Goal: Download file/media

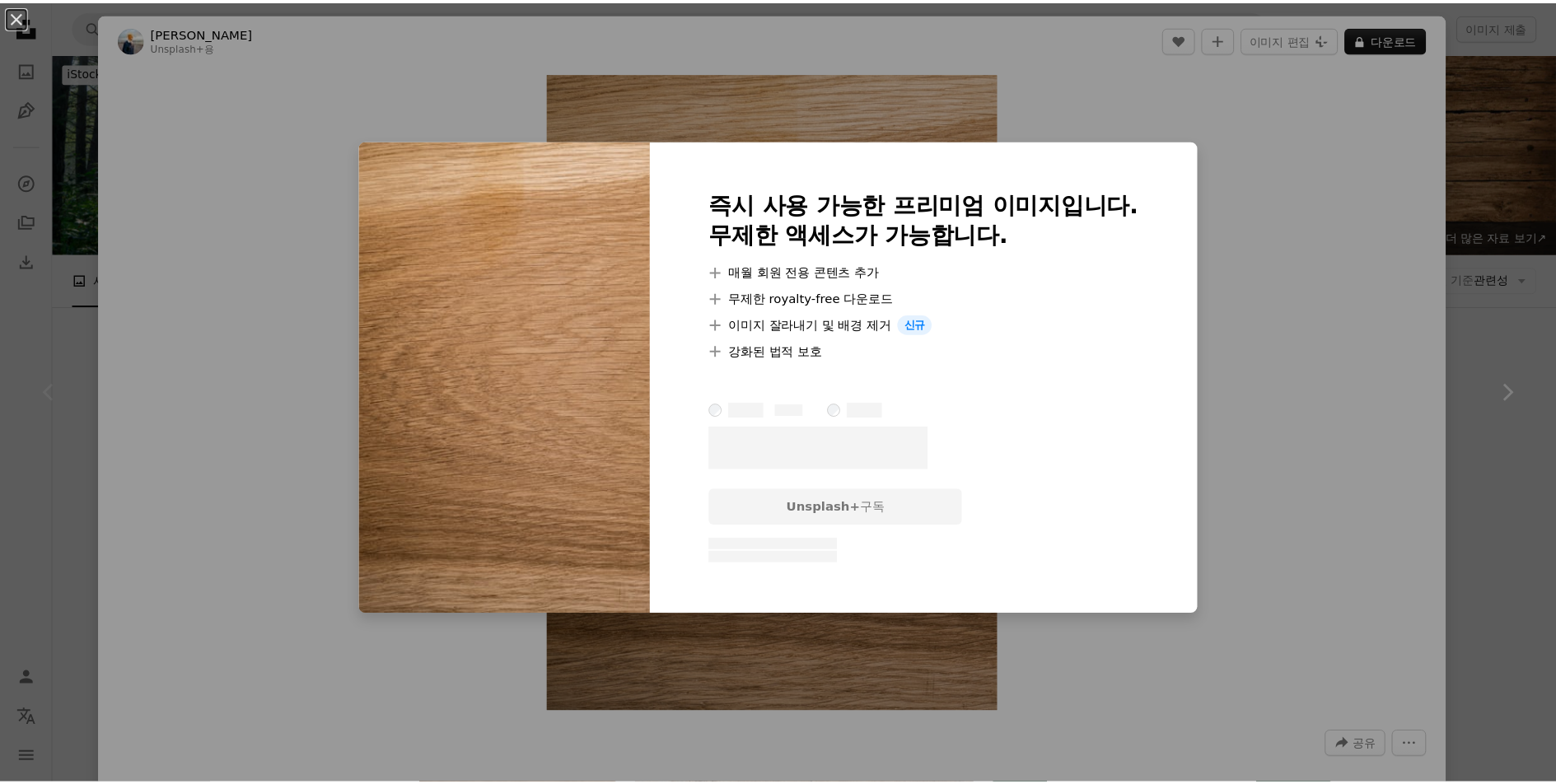
scroll to position [347, 0]
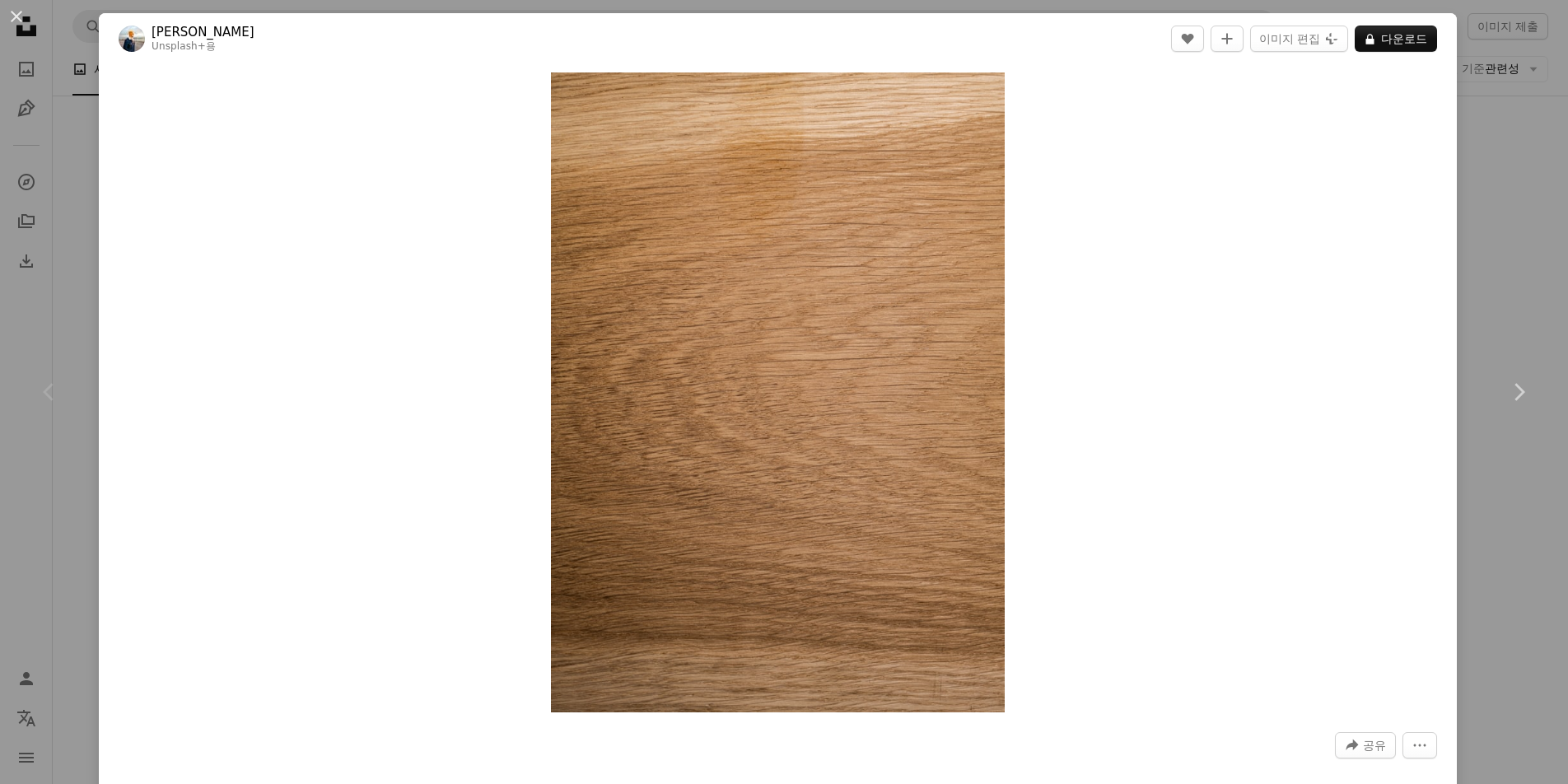
click at [1465, 276] on div "An X shape Chevron left Chevron right Simon Maage Unsplash+ 용 A heart A plus si…" at bounding box center [784, 392] width 1568 height 784
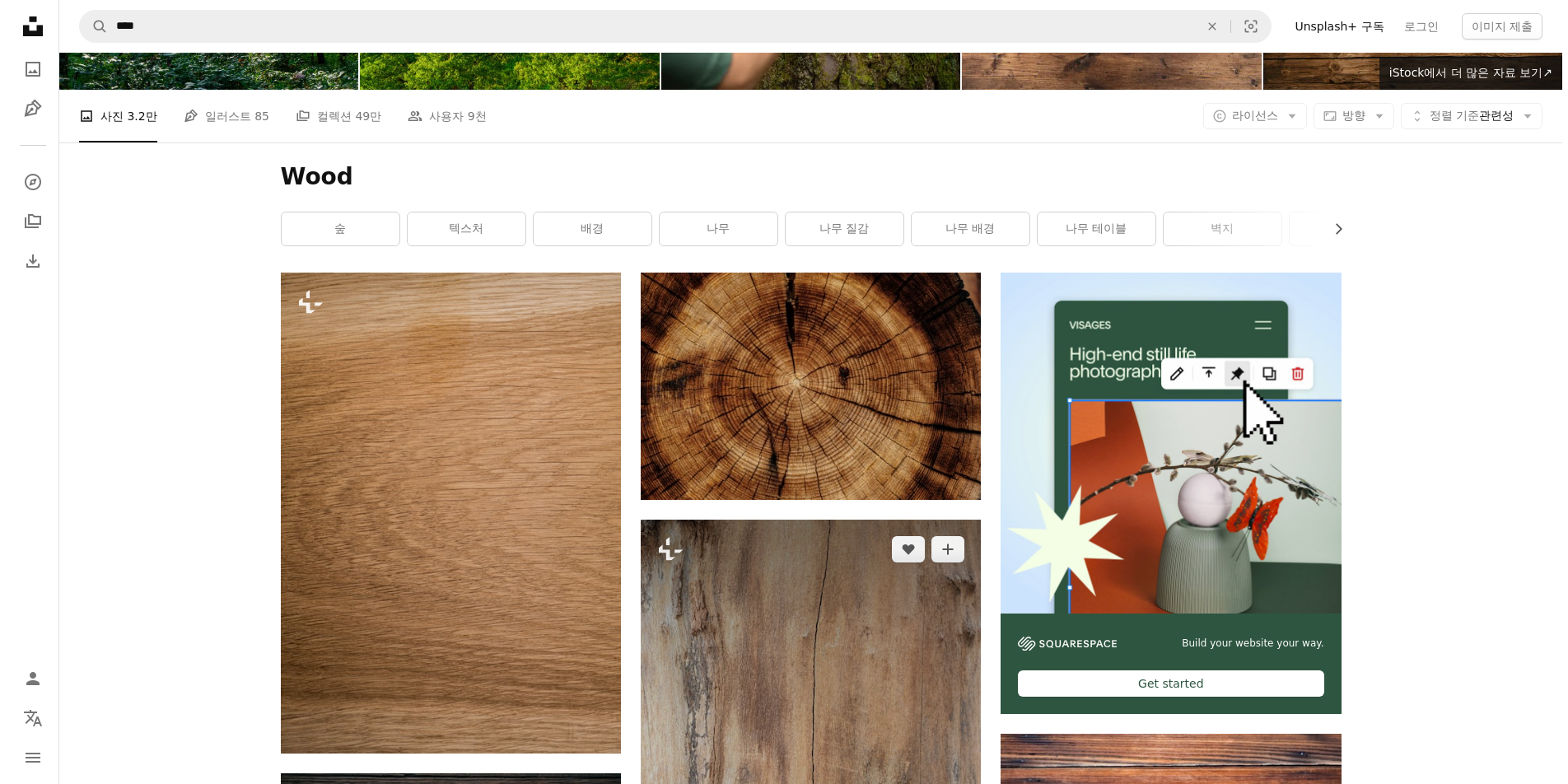
scroll to position [178, 0]
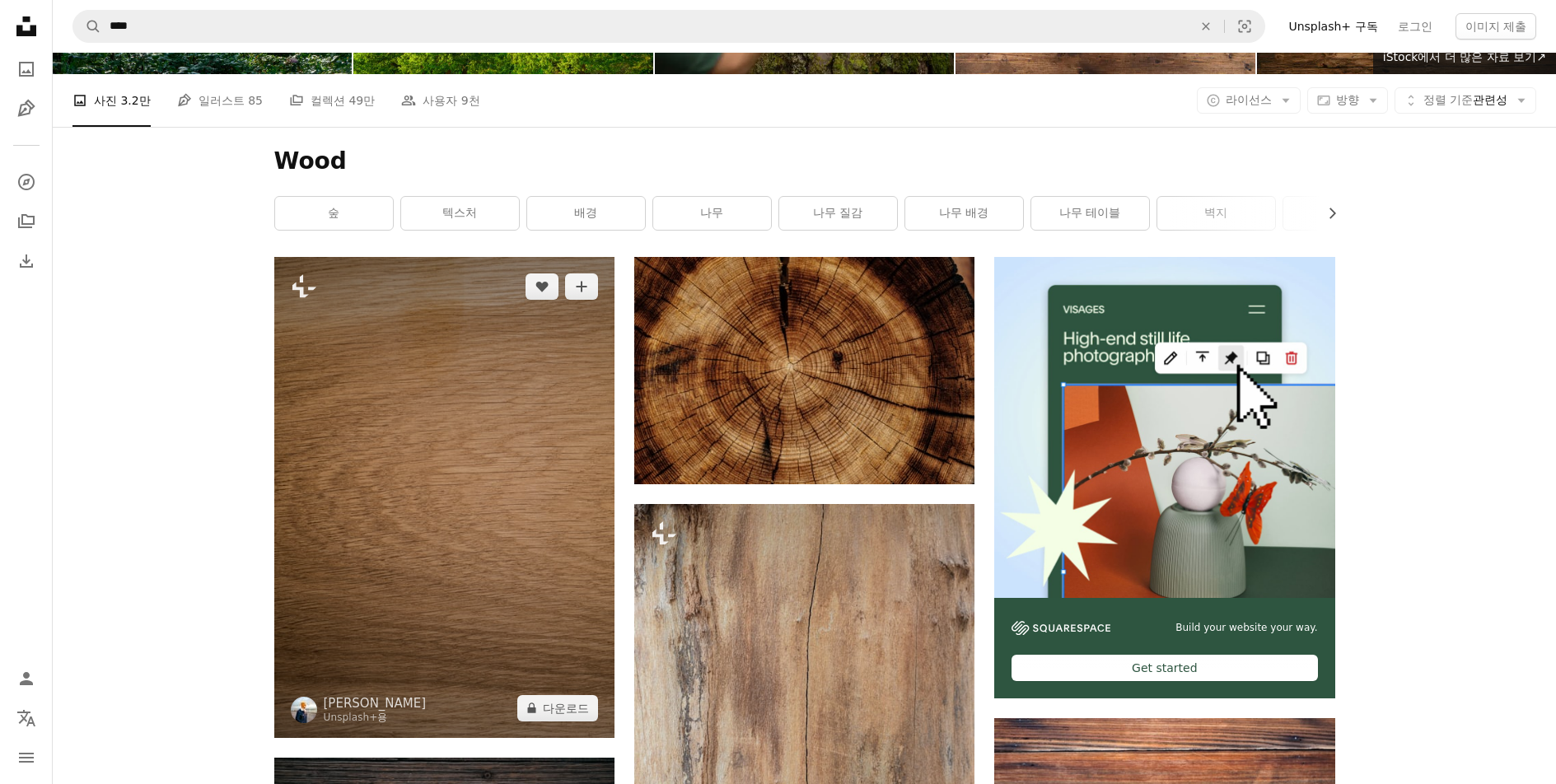
click at [574, 370] on img at bounding box center [443, 497] width 340 height 481
